Goal: Task Accomplishment & Management: Complete application form

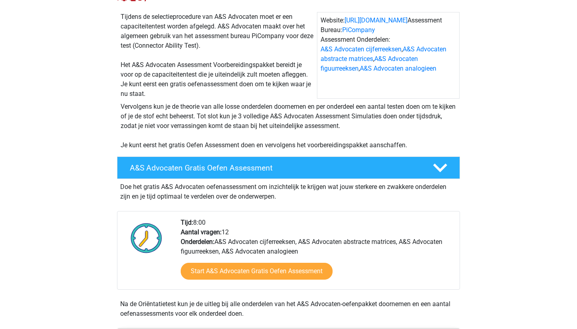
scroll to position [77, 0]
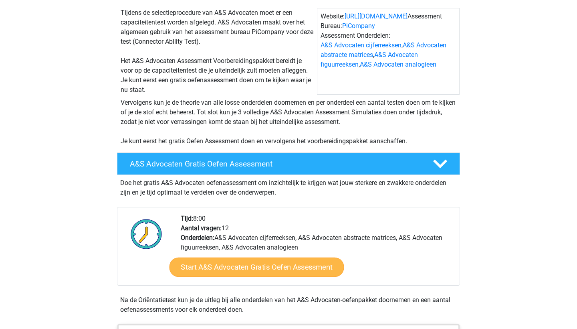
click at [215, 263] on link "Start A&S Advocaten Gratis Oefen Assessment" at bounding box center [257, 266] width 175 height 19
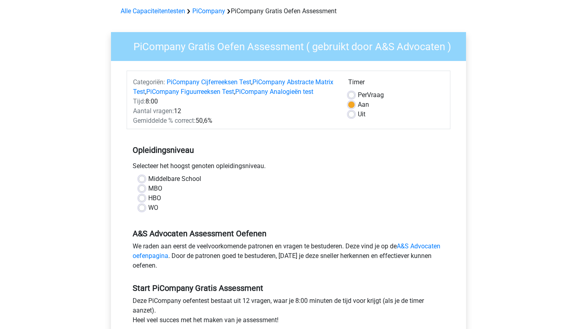
scroll to position [34, 0]
click at [148, 183] on label "Middelbare School" at bounding box center [174, 179] width 53 height 10
click at [143, 182] on input "Middelbare School" at bounding box center [142, 178] width 6 height 8
radio input "true"
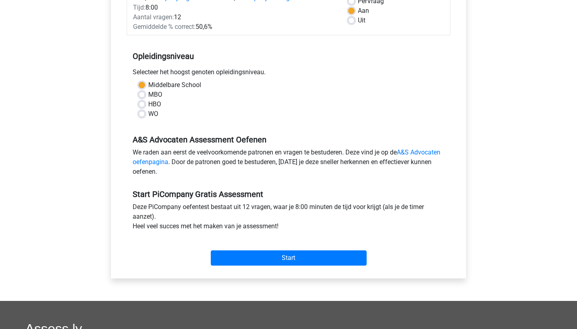
scroll to position [134, 0]
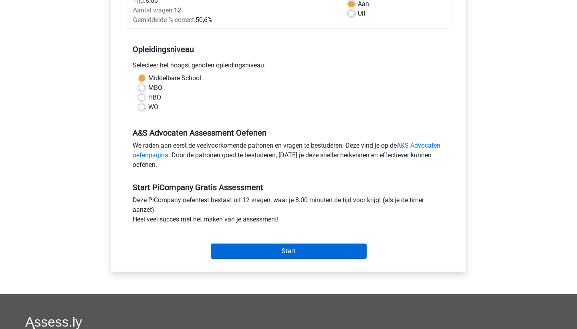
click at [286, 256] on input "Start" at bounding box center [289, 250] width 156 height 15
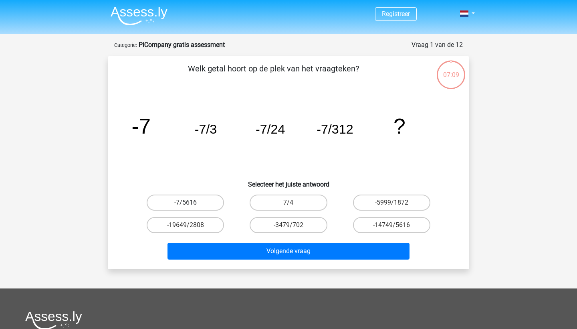
click at [207, 200] on label "-7/5616" at bounding box center [185, 202] width 77 height 16
click at [191, 202] on input "-7/5616" at bounding box center [188, 204] width 5 height 5
radio input "true"
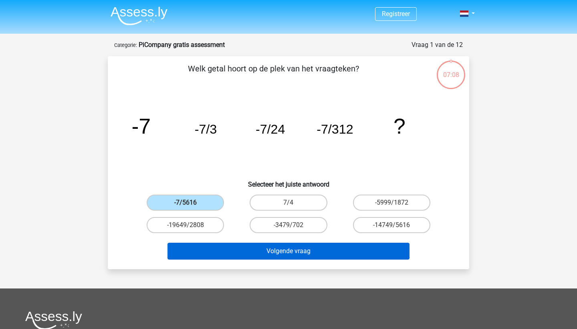
click at [232, 248] on button "Volgende vraag" at bounding box center [289, 251] width 243 height 17
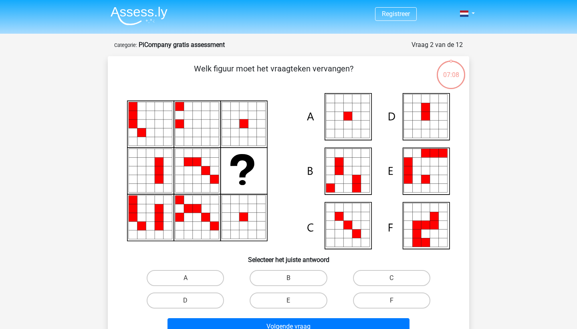
scroll to position [40, 0]
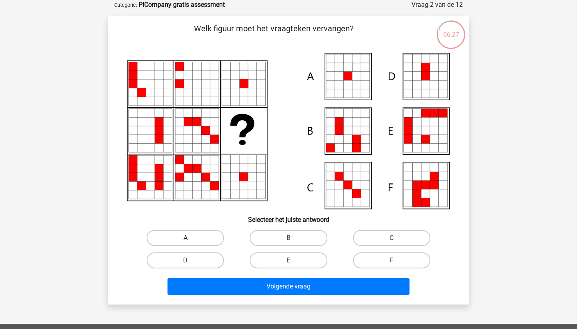
click at [197, 236] on label "A" at bounding box center [185, 238] width 77 height 16
click at [191, 238] on input "A" at bounding box center [188, 240] width 5 height 5
radio input "true"
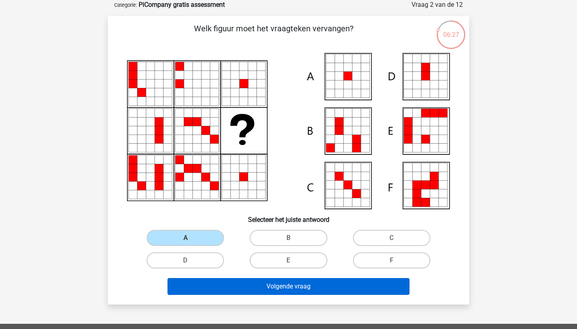
click at [229, 280] on button "Volgende vraag" at bounding box center [289, 286] width 243 height 17
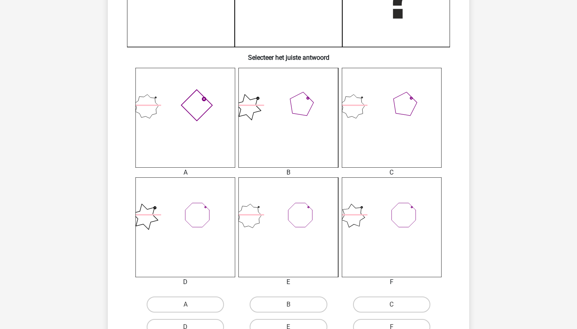
scroll to position [259, 0]
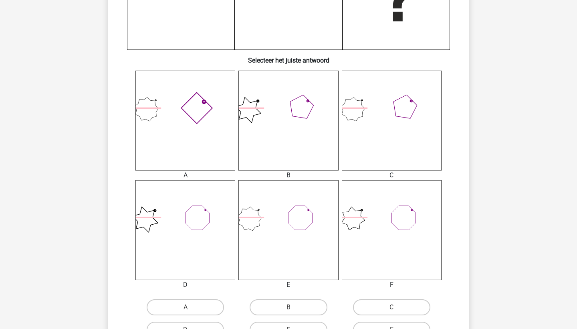
click at [268, 212] on icon at bounding box center [289, 230] width 100 height 100
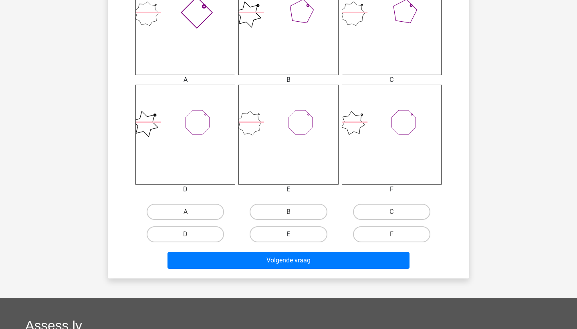
scroll to position [356, 0]
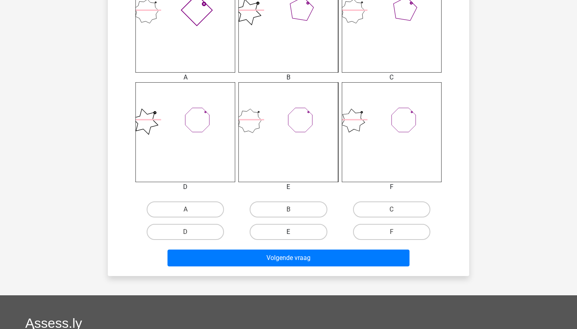
click at [279, 228] on label "E" at bounding box center [288, 232] width 77 height 16
click at [289, 232] on input "E" at bounding box center [291, 234] width 5 height 5
radio input "true"
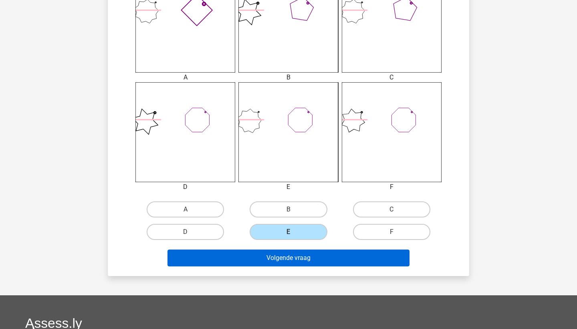
click at [261, 260] on button "Volgende vraag" at bounding box center [289, 257] width 243 height 17
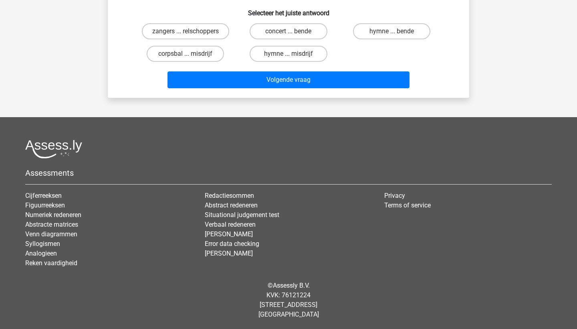
scroll to position [40, 0]
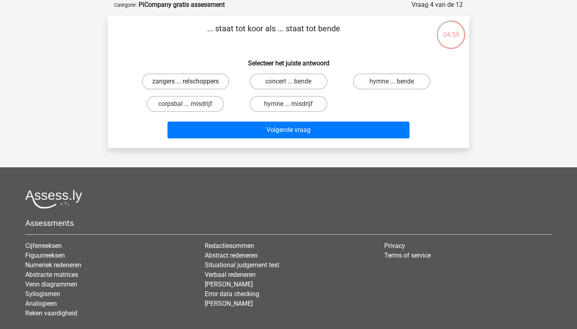
click at [204, 80] on label "zangers ... relschoppers" at bounding box center [185, 81] width 87 height 16
click at [191, 81] on input "zangers ... relschoppers" at bounding box center [188, 83] width 5 height 5
radio input "true"
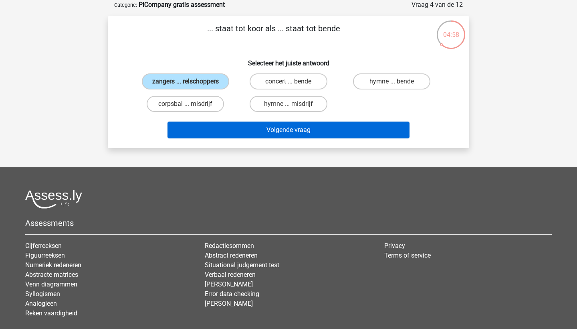
click at [207, 136] on button "Volgende vraag" at bounding box center [289, 129] width 243 height 17
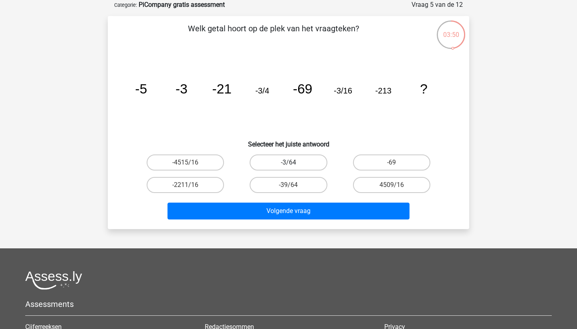
click at [280, 157] on label "-3/64" at bounding box center [288, 162] width 77 height 16
click at [289, 162] on input "-3/64" at bounding box center [291, 164] width 5 height 5
radio input "true"
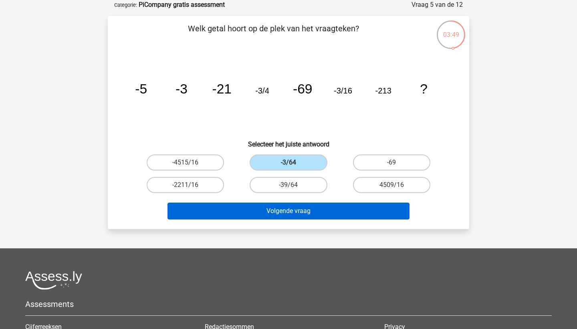
click at [255, 214] on button "Volgende vraag" at bounding box center [289, 210] width 243 height 17
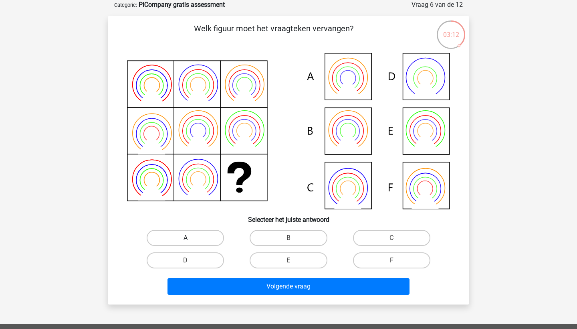
click at [184, 238] on label "A" at bounding box center [185, 238] width 77 height 16
click at [186, 238] on input "A" at bounding box center [188, 240] width 5 height 5
radio input "true"
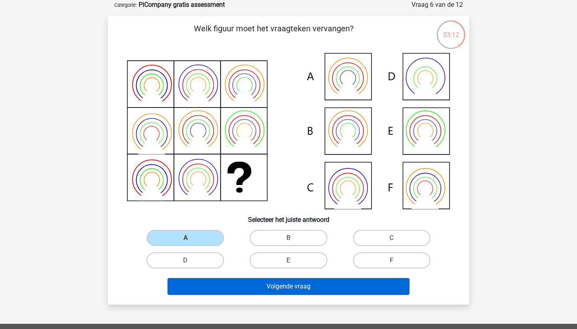
click at [212, 290] on button "Volgende vraag" at bounding box center [289, 286] width 243 height 17
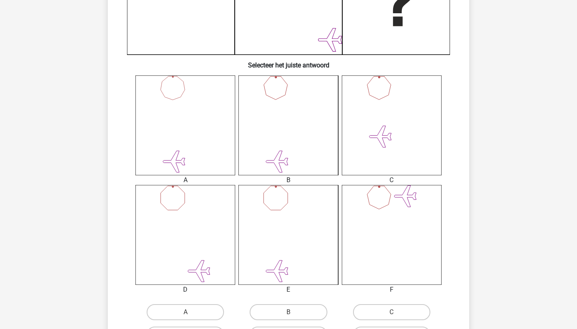
scroll to position [260, 0]
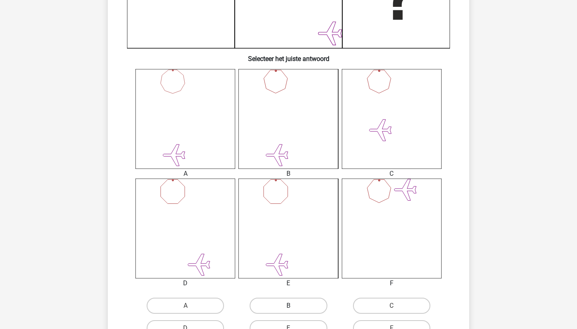
click at [279, 301] on label "B" at bounding box center [288, 306] width 77 height 16
click at [289, 306] on input "B" at bounding box center [291, 308] width 5 height 5
radio input "true"
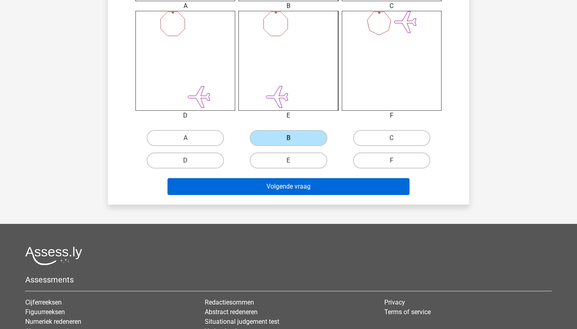
click at [275, 184] on button "Volgende vraag" at bounding box center [289, 186] width 243 height 17
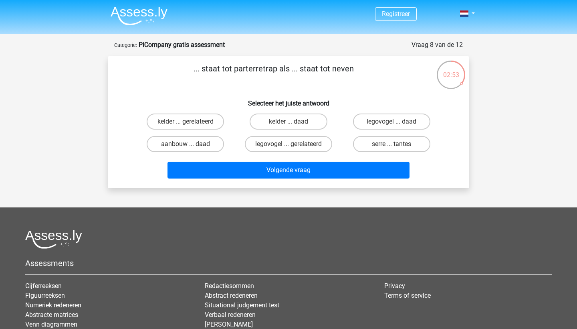
scroll to position [0, 0]
click at [195, 121] on label "kelder ... gerelateerd" at bounding box center [185, 121] width 77 height 16
click at [191, 121] on input "kelder ... gerelateerd" at bounding box center [188, 123] width 5 height 5
radio input "true"
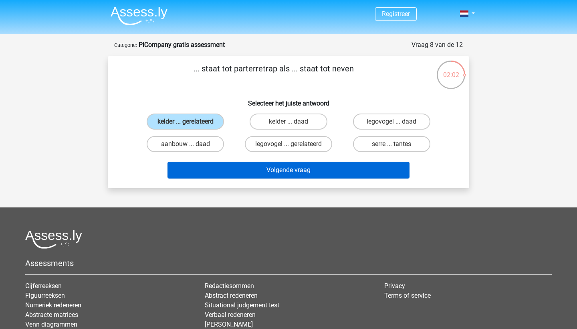
click at [225, 170] on button "Volgende vraag" at bounding box center [289, 170] width 243 height 17
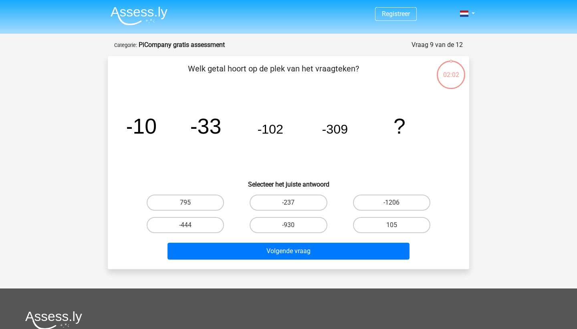
scroll to position [40, 0]
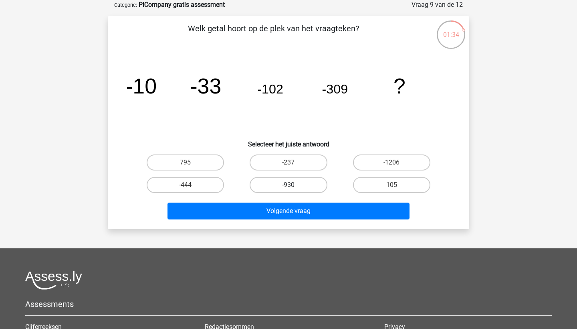
click at [301, 185] on label "-930" at bounding box center [288, 185] width 77 height 16
click at [294, 185] on input "-930" at bounding box center [291, 187] width 5 height 5
radio input "true"
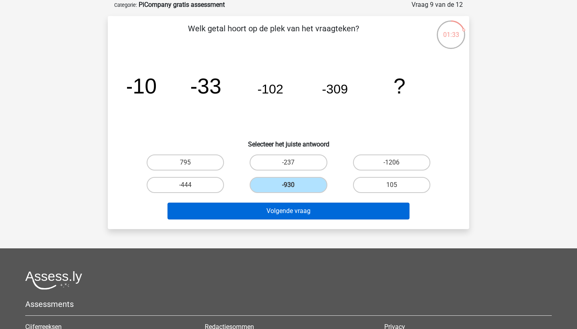
click at [290, 203] on button "Volgende vraag" at bounding box center [289, 210] width 243 height 17
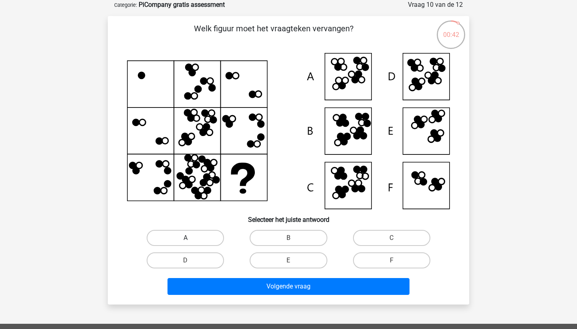
click at [203, 236] on label "A" at bounding box center [185, 238] width 77 height 16
click at [191, 238] on input "A" at bounding box center [188, 240] width 5 height 5
radio input "true"
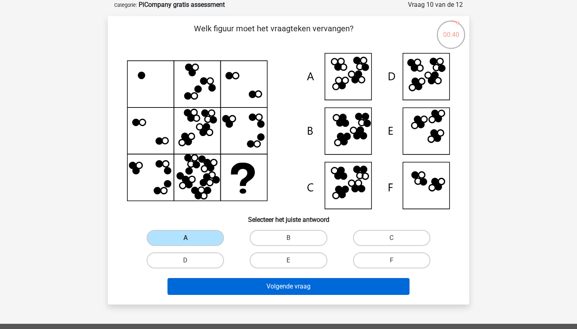
click at [231, 291] on button "Volgende vraag" at bounding box center [289, 286] width 243 height 17
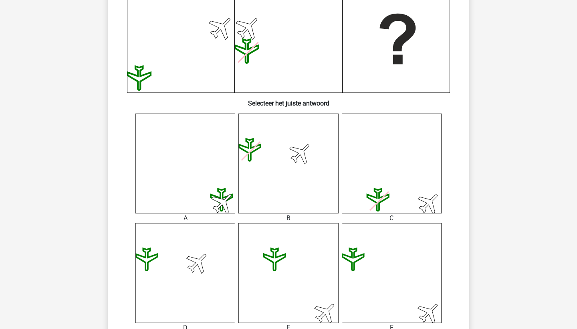
scroll to position [247, 0]
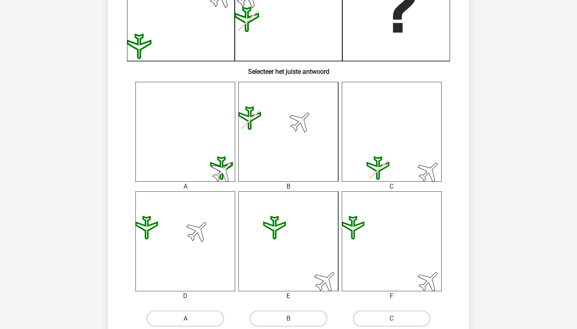
click at [164, 323] on label "A" at bounding box center [185, 318] width 77 height 16
click at [186, 323] on input "A" at bounding box center [188, 320] width 5 height 5
radio input "true"
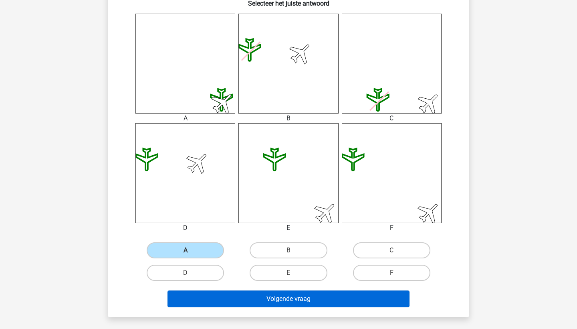
click at [214, 296] on button "Volgende vraag" at bounding box center [289, 298] width 243 height 17
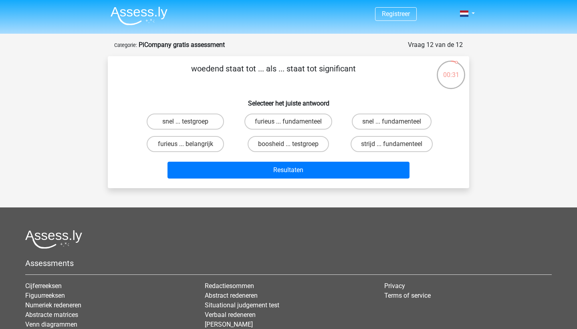
scroll to position [0, 0]
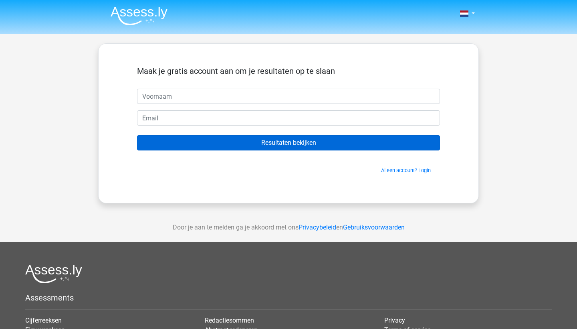
click at [290, 142] on input "Resultaten bekijken" at bounding box center [288, 142] width 303 height 15
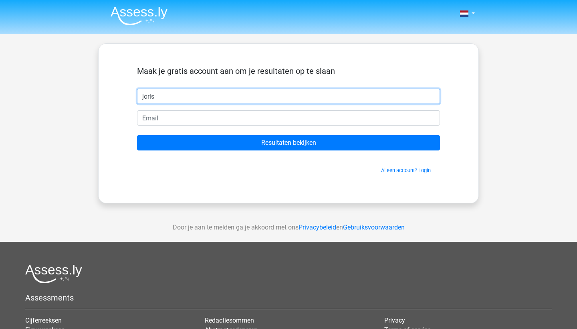
type input "joris"
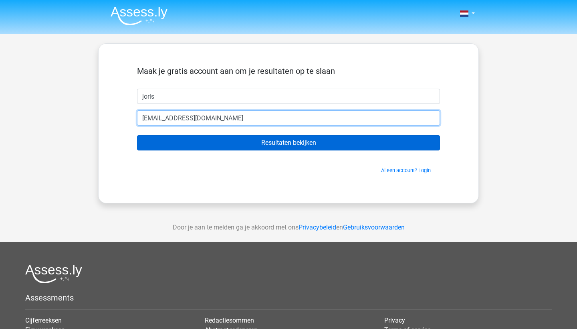
type input "wellensjoris33@gmail.com"
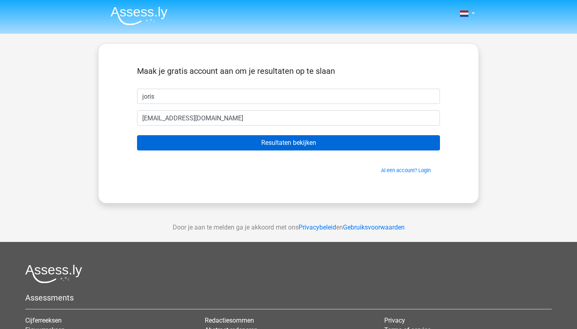
click at [222, 147] on input "Resultaten bekijken" at bounding box center [288, 142] width 303 height 15
